Goal: Task Accomplishment & Management: Complete application form

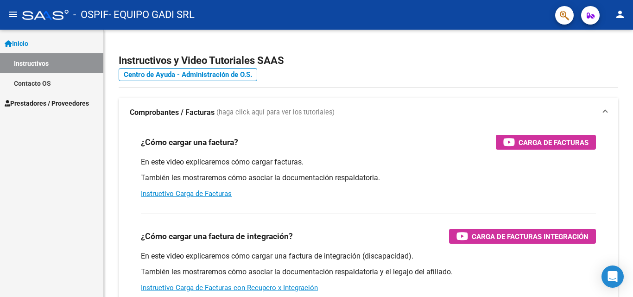
click at [47, 108] on span "Prestadores / Proveedores" at bounding box center [47, 103] width 84 height 10
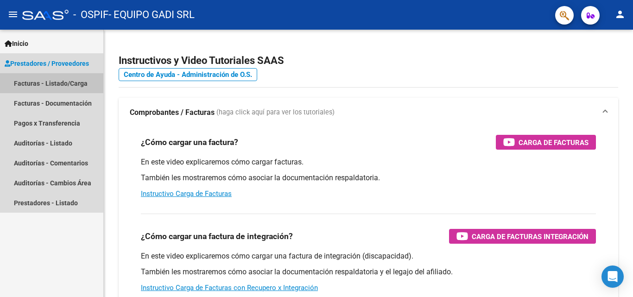
click at [56, 81] on link "Facturas - Listado/Carga" at bounding box center [51, 83] width 103 height 20
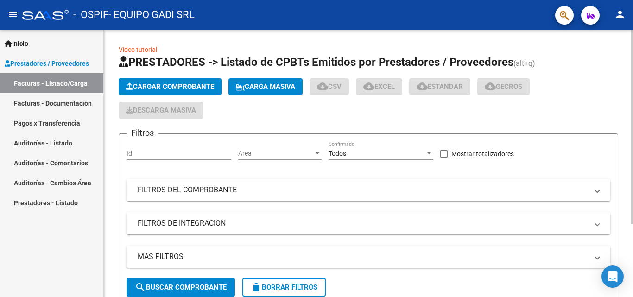
click at [180, 82] on button "Cargar Comprobante" at bounding box center [170, 86] width 103 height 17
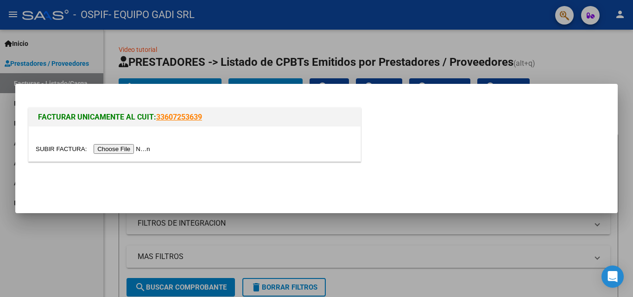
click at [108, 146] on input "file" at bounding box center [94, 149] width 117 height 10
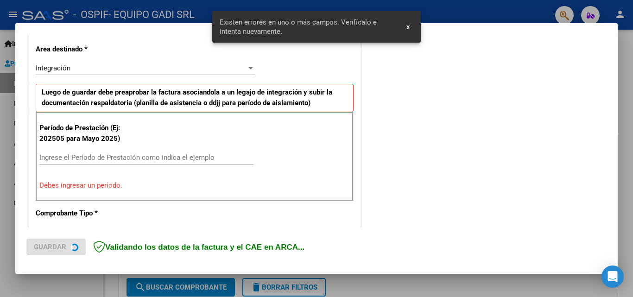
scroll to position [227, 0]
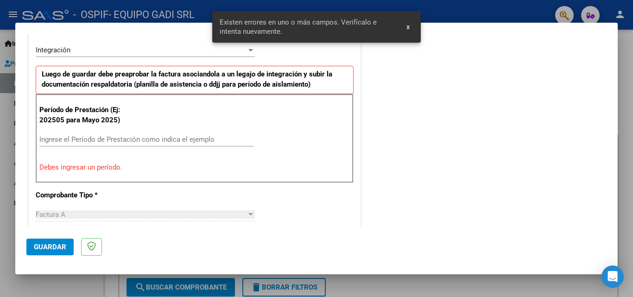
click at [83, 140] on input "Ingrese el Período de Prestación como indica el ejemplo" at bounding box center [146, 139] width 214 height 8
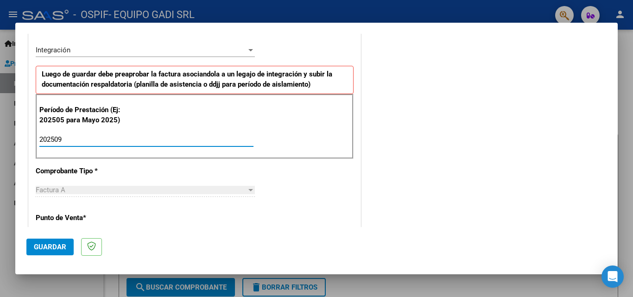
type input "202509"
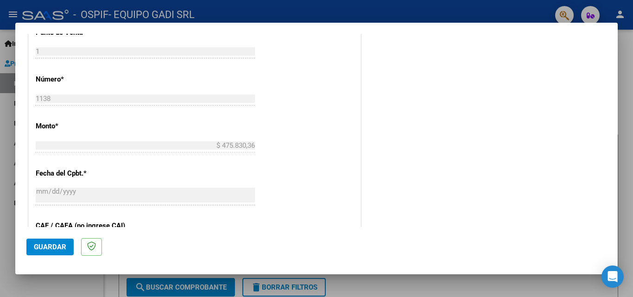
scroll to position [597, 0]
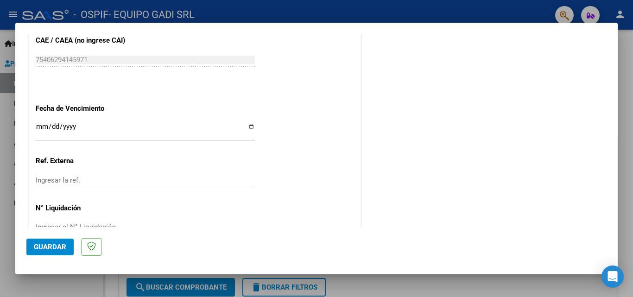
click at [248, 127] on input "Ingresar la fecha" at bounding box center [145, 130] width 219 height 15
type input "[DATE]"
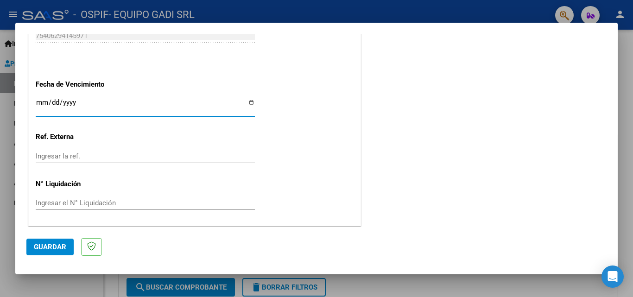
scroll to position [622, 0]
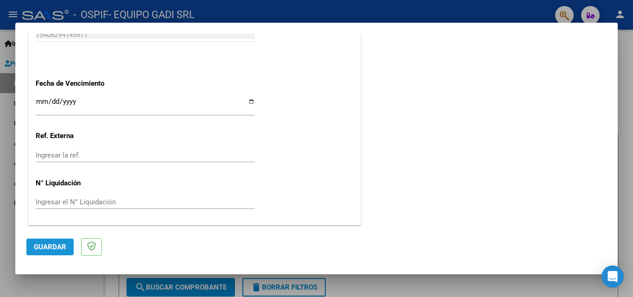
click at [40, 244] on span "Guardar" at bounding box center [50, 247] width 32 height 8
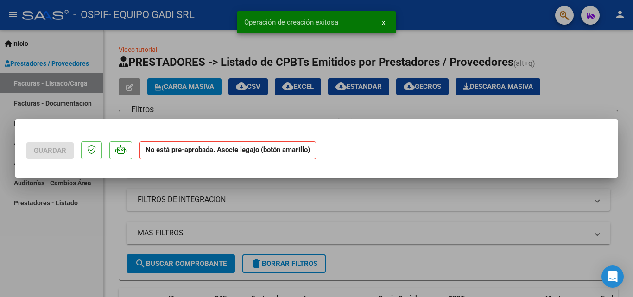
scroll to position [0, 0]
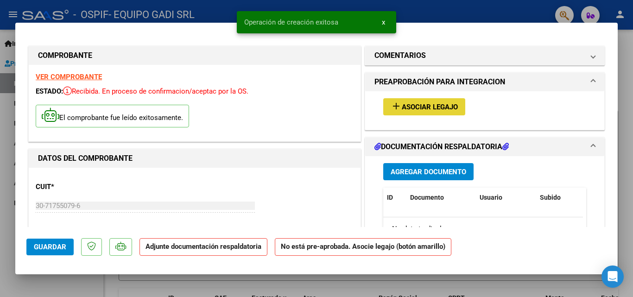
click at [427, 102] on button "add Asociar Legajo" at bounding box center [424, 106] width 82 height 17
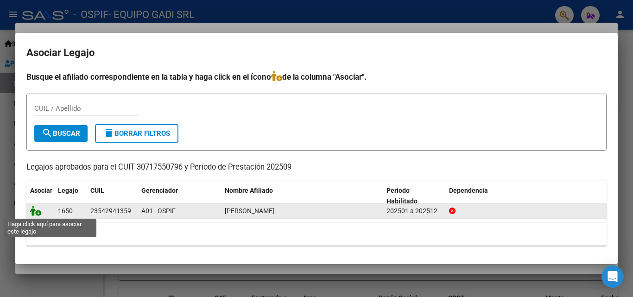
click at [30, 212] on icon at bounding box center [35, 211] width 11 height 10
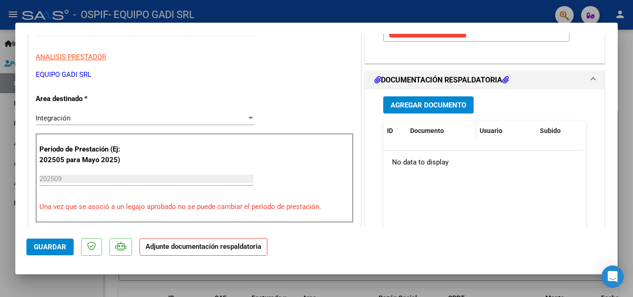
scroll to position [185, 0]
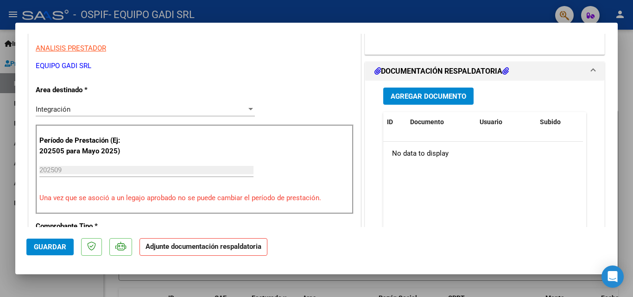
click at [421, 100] on span "Agregar Documento" at bounding box center [429, 96] width 76 height 8
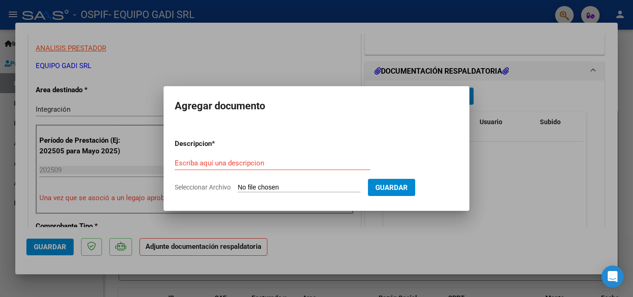
click at [276, 186] on input "Seleccionar Archivo" at bounding box center [299, 187] width 123 height 9
type input "C:\fakepath\OSPIF [PERSON_NAME] Setiembre 2025.pdf"
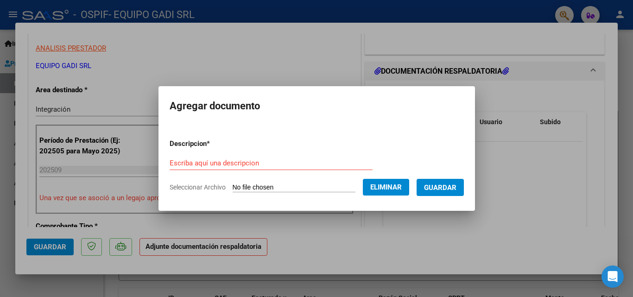
click at [229, 160] on input "Escriba aquí una descripcion" at bounding box center [271, 163] width 203 height 8
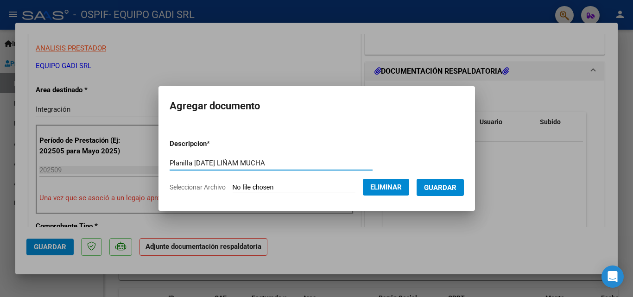
type input "Planilla [DATE] LIÑAM MUCHA"
click at [449, 185] on span "Guardar" at bounding box center [440, 187] width 32 height 8
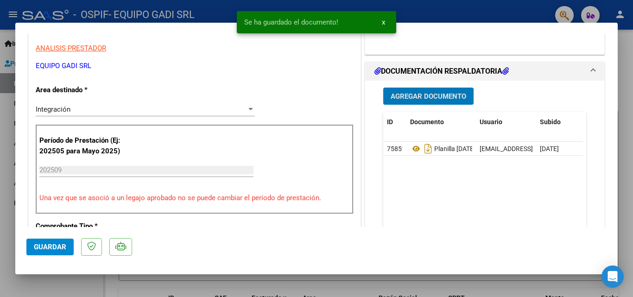
click at [63, 243] on span "Guardar" at bounding box center [50, 247] width 32 height 8
click at [383, 22] on span "x" at bounding box center [383, 22] width 3 height 8
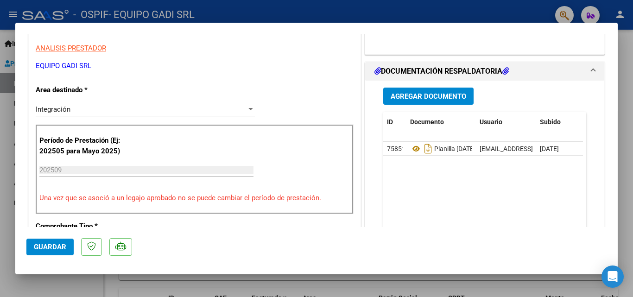
click at [394, 12] on div at bounding box center [316, 148] width 633 height 297
type input "$ 0,00"
